Goal: Transaction & Acquisition: Obtain resource

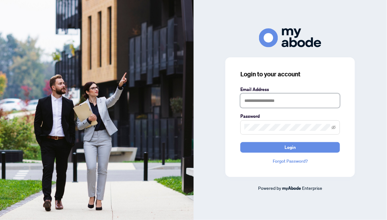
click at [271, 99] on input "text" at bounding box center [291, 100] width 100 height 14
type input "**********"
click at [270, 132] on span at bounding box center [291, 127] width 100 height 14
click at [241, 142] on button "Login" at bounding box center [291, 147] width 100 height 11
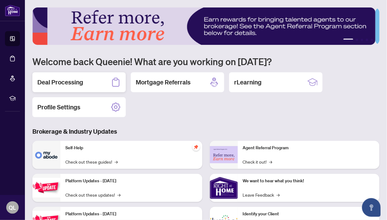
click at [105, 81] on div "Deal Processing" at bounding box center [78, 82] width 93 height 20
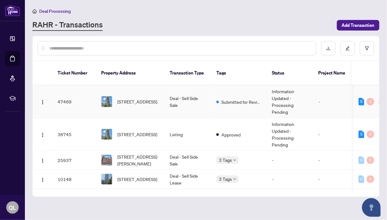
click at [149, 98] on span "403-15 Queens Quay, Toronto, Ontario M5E 0C5, Canada" at bounding box center [137, 101] width 40 height 7
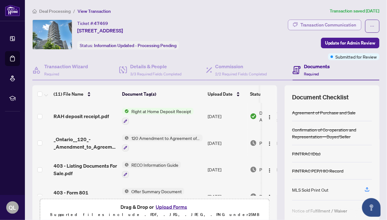
click at [338, 26] on div "Transaction Communication" at bounding box center [329, 25] width 56 height 10
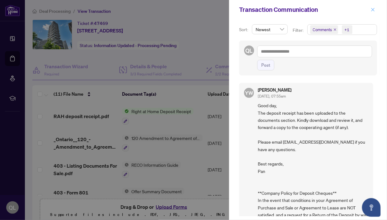
click at [373, 10] on icon "close" at bounding box center [373, 9] width 4 height 4
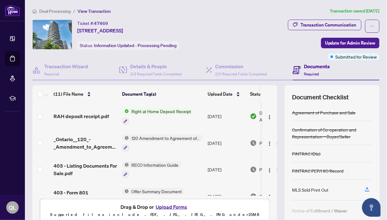
click at [307, 66] on h4 "Documents" at bounding box center [317, 66] width 26 height 7
click at [95, 116] on span "RAH deposit receipt.pdf" at bounding box center [81, 115] width 55 height 7
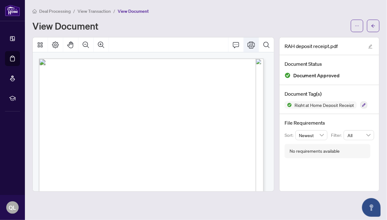
click at [252, 46] on icon "Print" at bounding box center [251, 44] width 7 height 7
click at [236, 45] on icon "Comment" at bounding box center [235, 44] width 7 height 7
click at [55, 46] on icon "Page Layout" at bounding box center [55, 44] width 7 height 7
click at [41, 45] on icon "Thumbnails" at bounding box center [39, 44] width 7 height 7
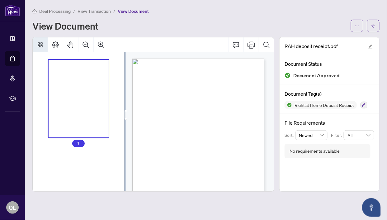
click at [40, 45] on icon "Thumbnails" at bounding box center [39, 44] width 7 height 7
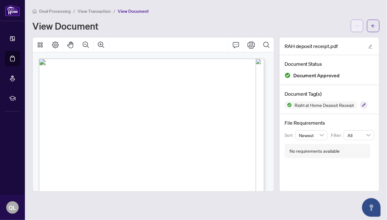
click at [357, 26] on icon "ellipsis" at bounding box center [357, 26] width 4 height 4
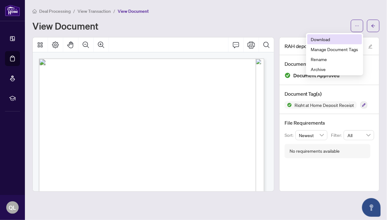
click at [329, 39] on span "Download" at bounding box center [334, 39] width 47 height 7
